Goal: Information Seeking & Learning: Understand process/instructions

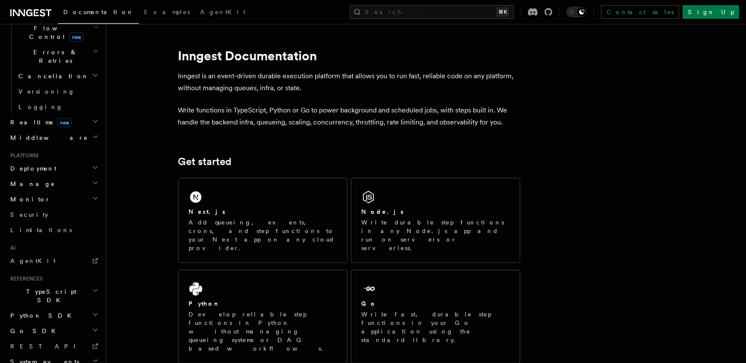
scroll to position [321, 0]
click at [74, 334] on link "REST API" at bounding box center [54, 341] width 94 height 15
click at [66, 350] on h2 "System events" at bounding box center [54, 357] width 94 height 15
click at [66, 280] on h2 "TypeScript SDK" at bounding box center [54, 292] width 94 height 24
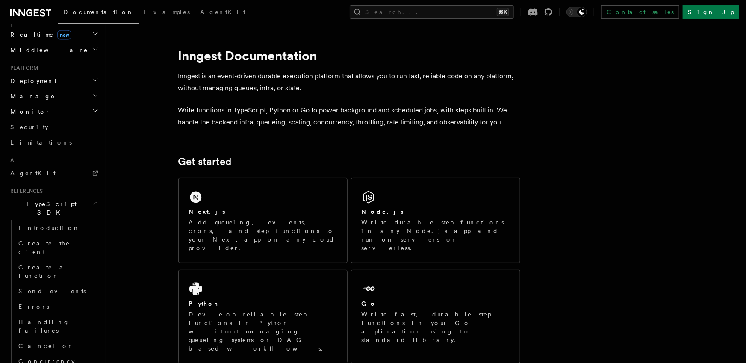
scroll to position [403, 0]
click at [61, 284] on link "Send events" at bounding box center [58, 291] width 86 height 15
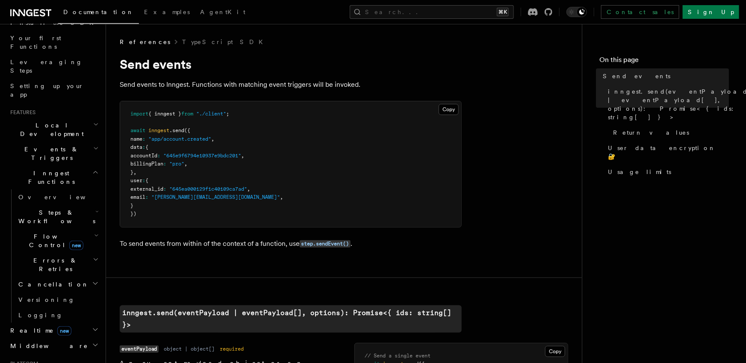
scroll to position [108, 0]
click at [94, 142] on h2 "Events & Triggers" at bounding box center [54, 154] width 94 height 24
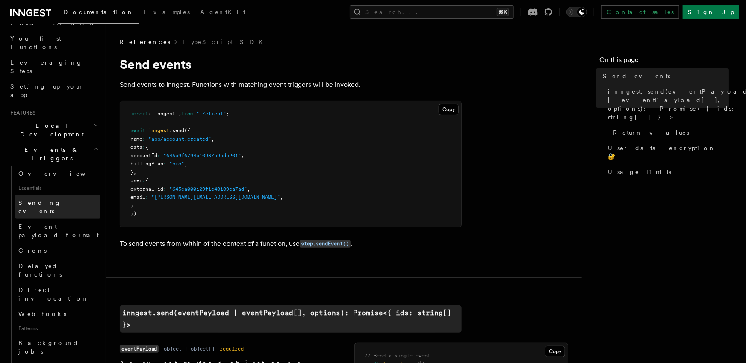
click at [56, 199] on span "Sending events" at bounding box center [39, 206] width 43 height 15
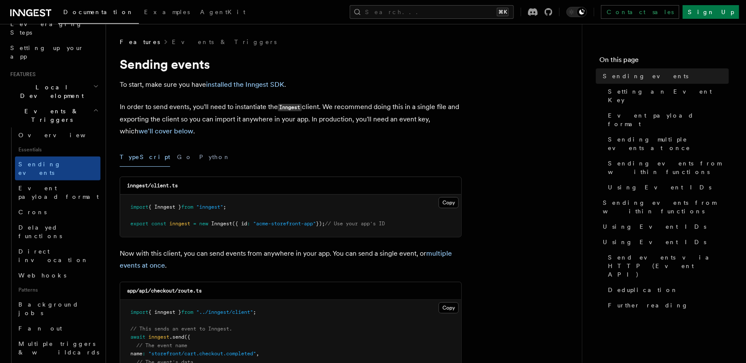
scroll to position [148, 0]
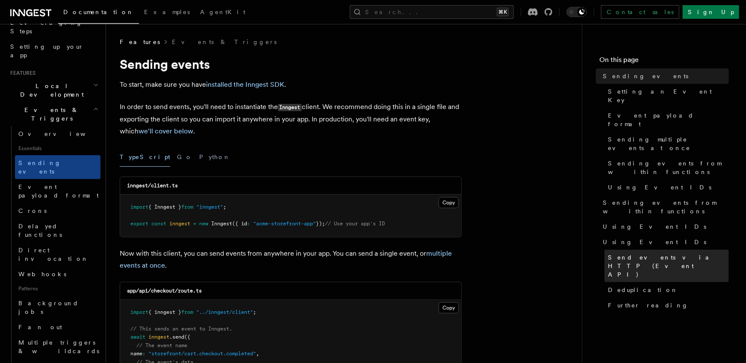
click at [621, 253] on span "Send events via HTTP (Event API)" at bounding box center [668, 266] width 121 height 26
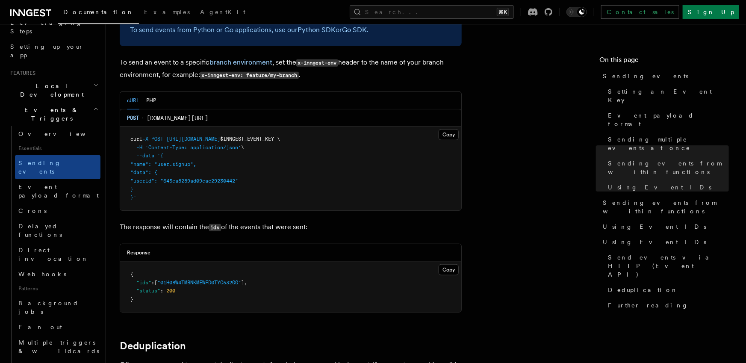
scroll to position [1851, 0]
